Goal: Task Accomplishment & Management: Manage account settings

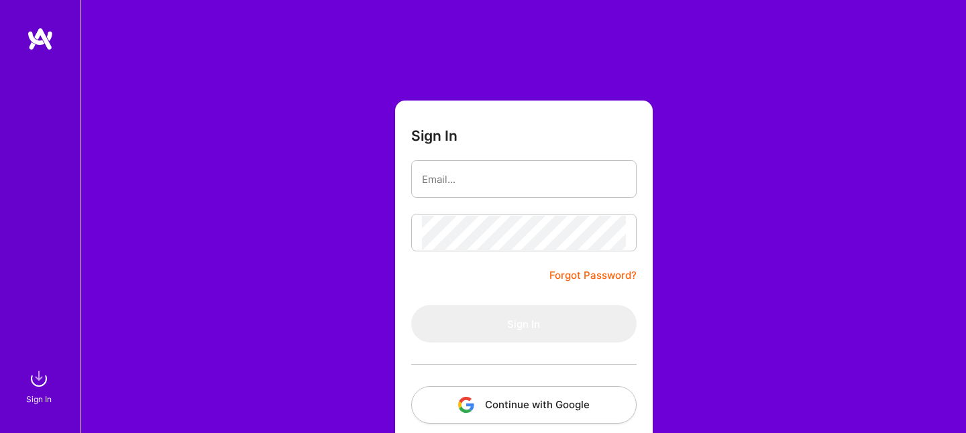
click at [600, 421] on button "Continue with Google" at bounding box center [523, 405] width 225 height 38
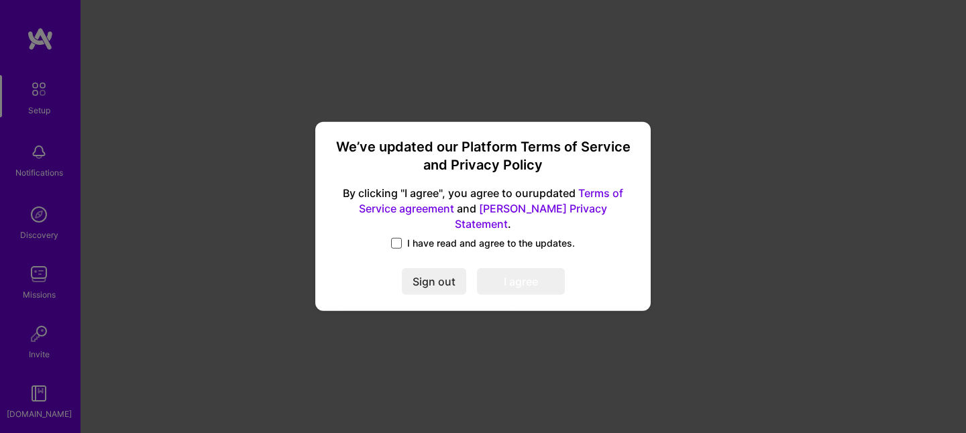
click at [398, 238] on span at bounding box center [396, 243] width 11 height 11
click at [0, 0] on input "I have read and agree to the updates." at bounding box center [0, 0] width 0 height 0
click at [531, 276] on button "I agree" at bounding box center [521, 282] width 88 height 27
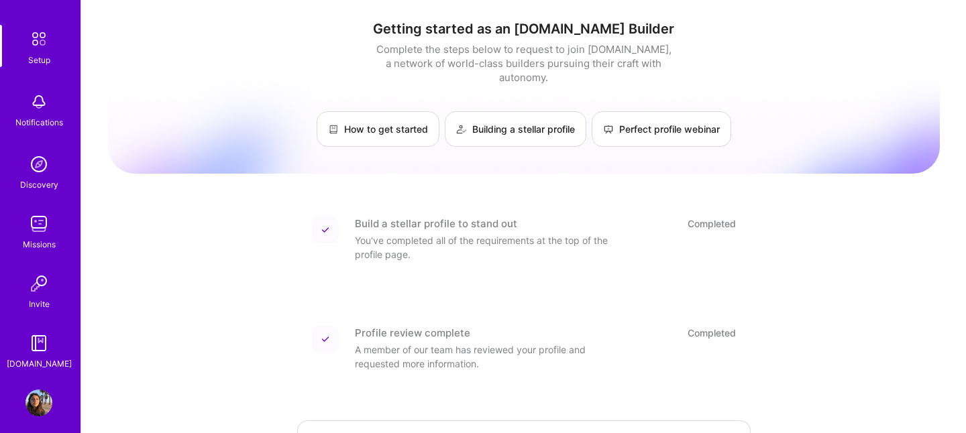
scroll to position [60, 0]
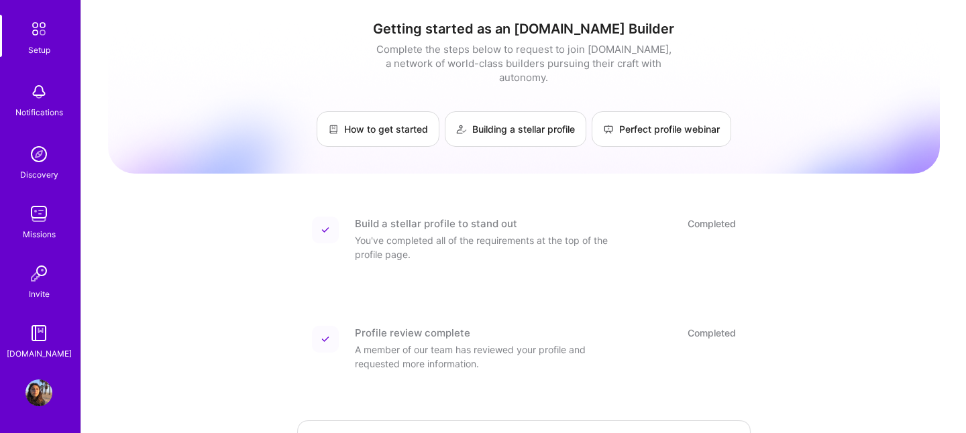
click at [34, 400] on img at bounding box center [38, 393] width 27 height 27
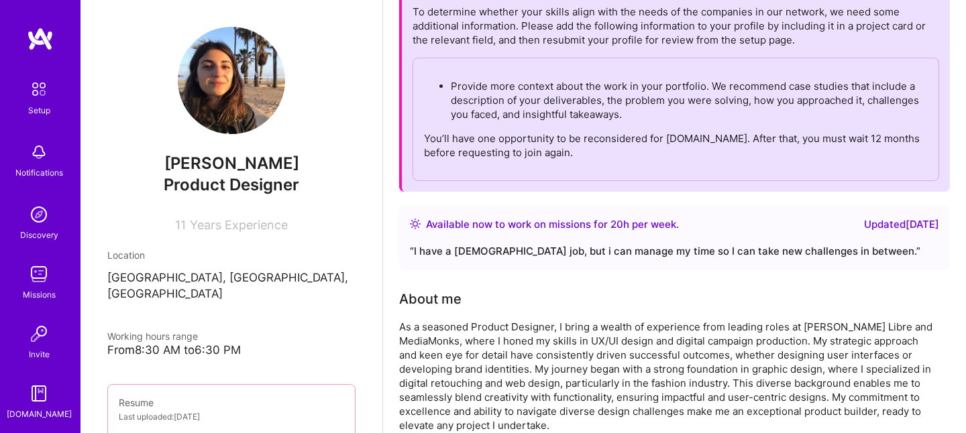
scroll to position [23, 0]
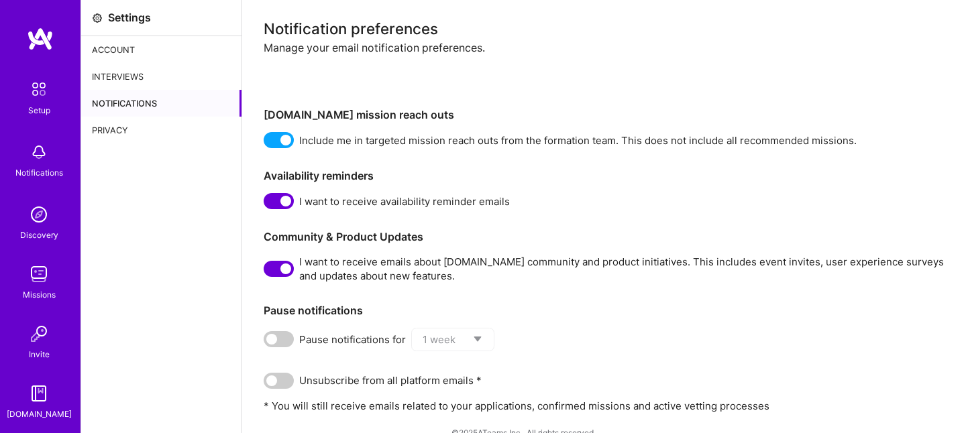
click at [168, 60] on div "Account" at bounding box center [161, 49] width 160 height 27
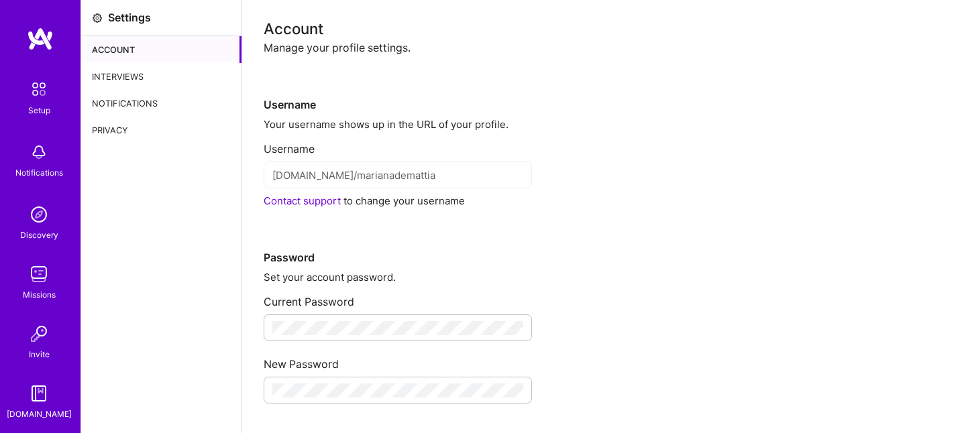
click at [163, 77] on div "Interviews" at bounding box center [161, 76] width 160 height 27
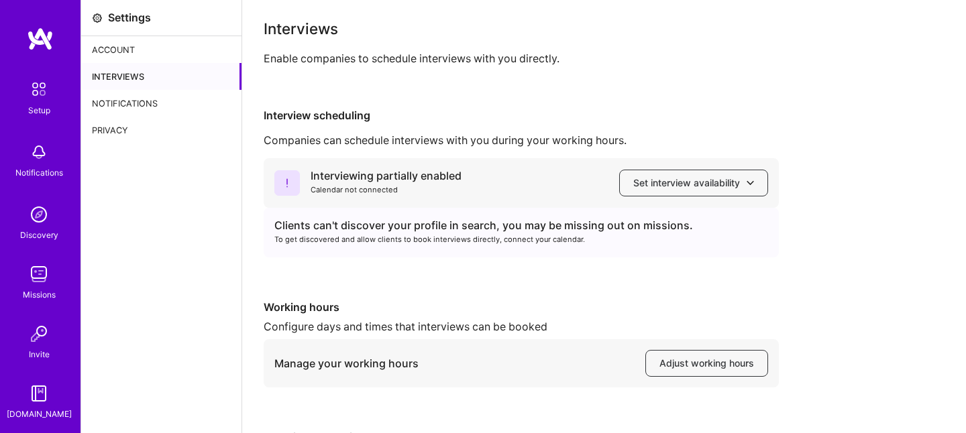
click at [137, 140] on div "Privacy" at bounding box center [161, 130] width 160 height 27
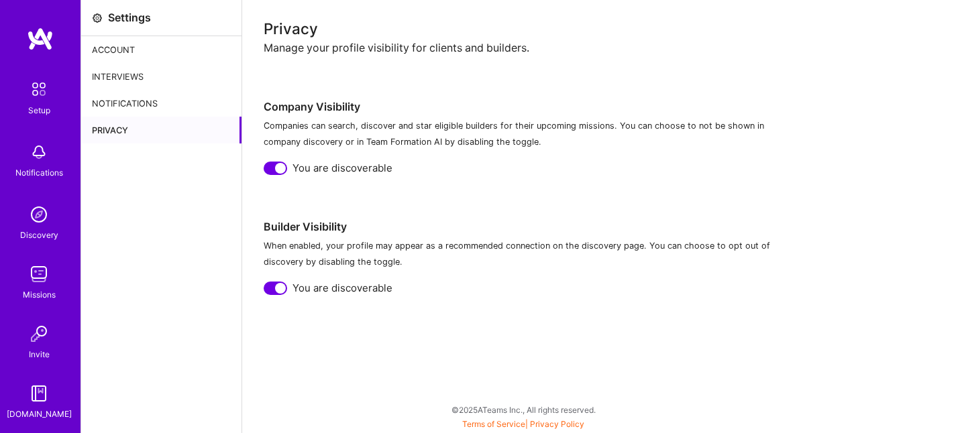
click at [28, 166] on div "Notifications" at bounding box center [39, 173] width 48 height 14
click at [28, 166] on div "Setup Notifications Discovery Missions Invite A.Guide" at bounding box center [40, 248] width 80 height 346
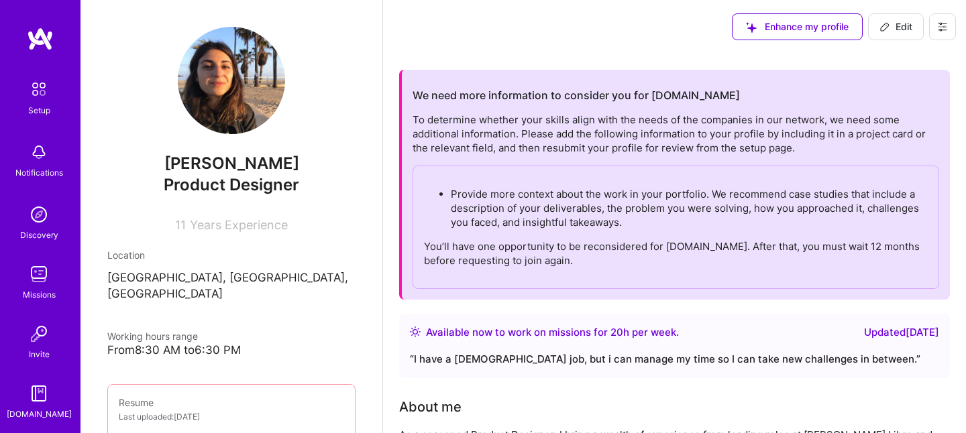
scroll to position [23, 0]
